Goal: Task Accomplishment & Management: Use online tool/utility

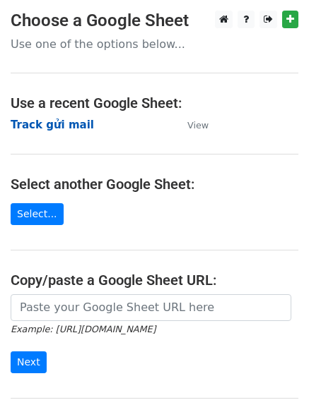
click at [75, 126] on strong "Track gửi mail" at bounding box center [52, 125] width 83 height 13
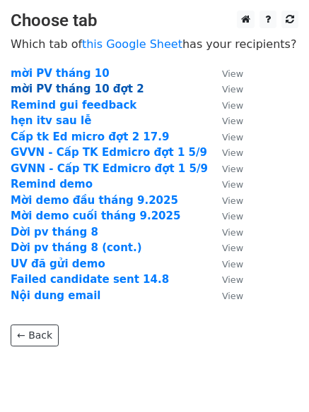
click at [114, 88] on strong "mời PV tháng 10 đợt 2" at bounding box center [77, 89] width 133 height 13
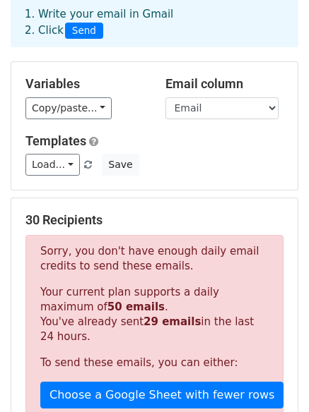
scroll to position [141, 0]
